Goal: Information Seeking & Learning: Check status

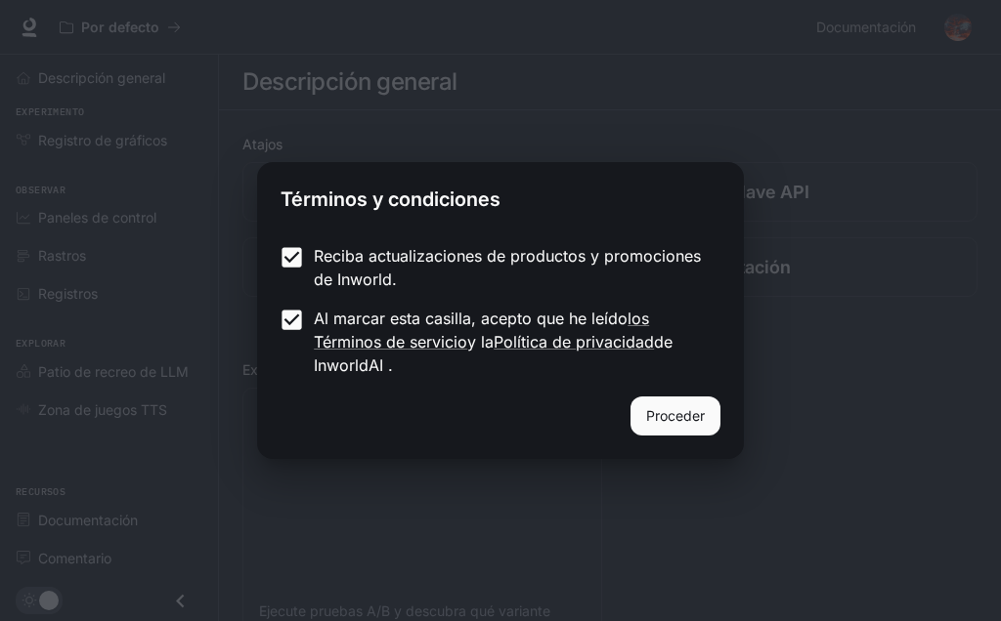
click at [687, 430] on button "Proceder" at bounding box center [675, 416] width 90 height 39
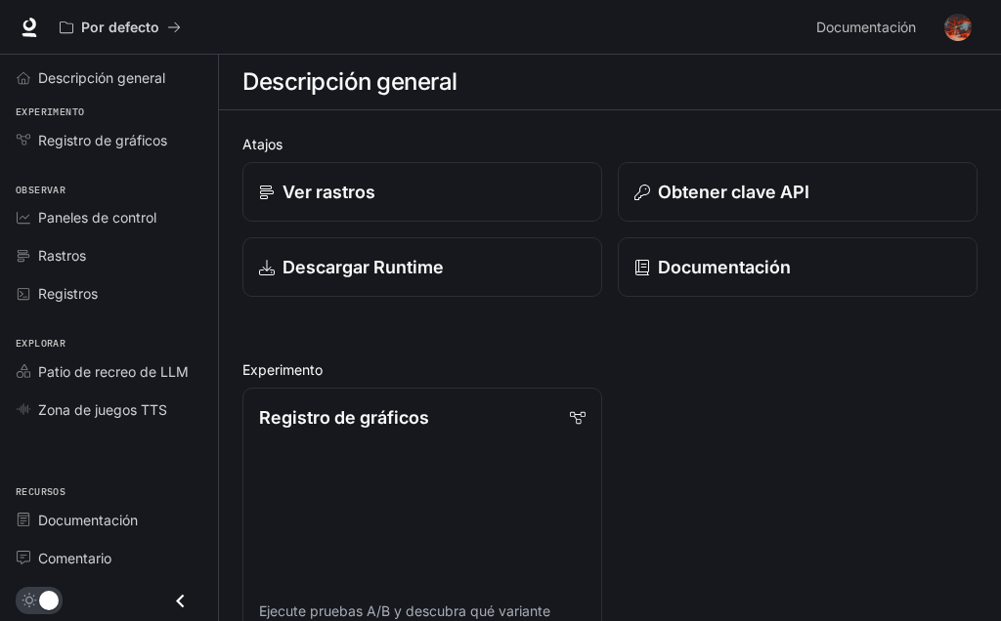
click at [88, 70] on font "Descripción general" at bounding box center [101, 77] width 127 height 17
click at [309, 204] on p "Ver rastros" at bounding box center [328, 192] width 93 height 26
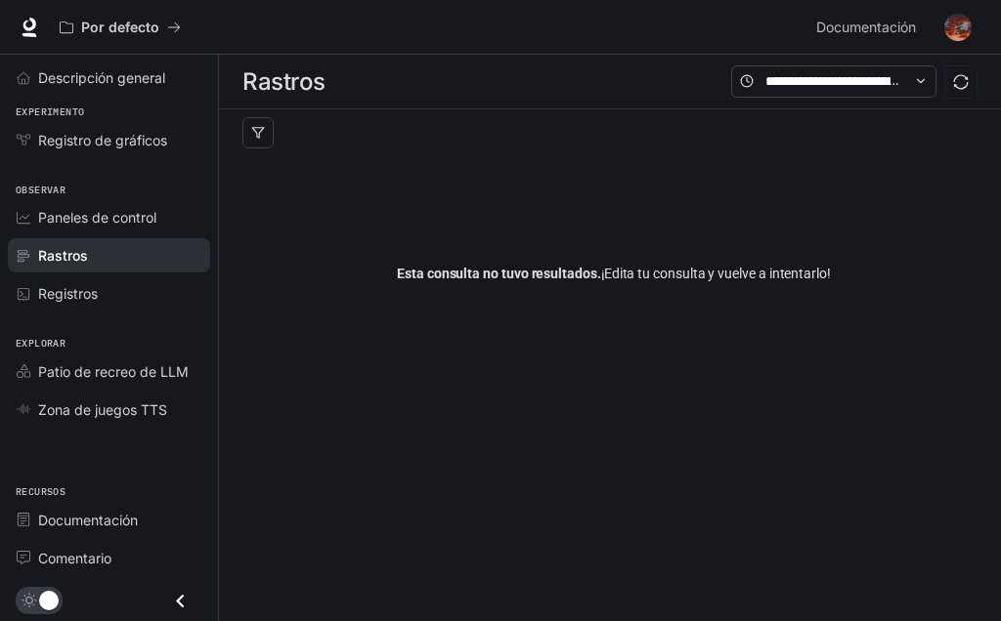
click at [827, 295] on div "Esta consulta no tuvo resultados. ¡Edita tu consulta y vuelve a intentarlo!" at bounding box center [613, 273] width 743 height 235
click at [64, 295] on font "Registros" at bounding box center [68, 293] width 60 height 17
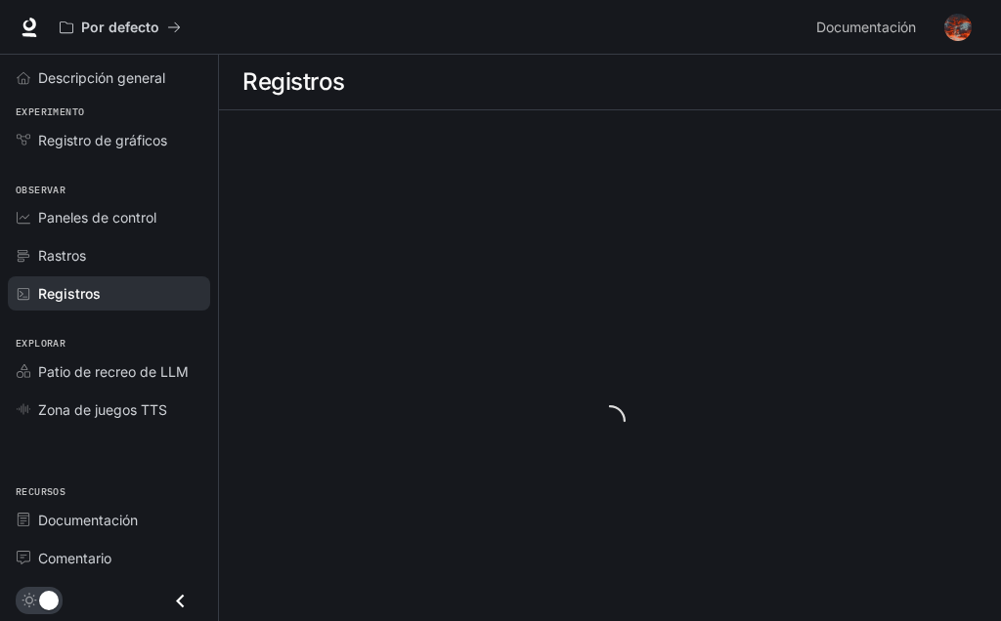
scroll to position [98, 0]
